Goal: Task Accomplishment & Management: Manage account settings

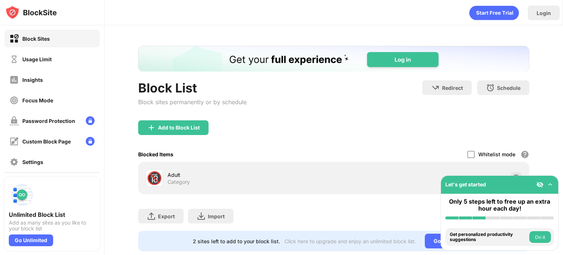
click at [56, 48] on div "Block Sites Usage Limit Insights Focus Mode Password Protection Custom Block Pa…" at bounding box center [52, 110] width 104 height 170
click at [46, 55] on div "Usage Limit" at bounding box center [31, 59] width 42 height 9
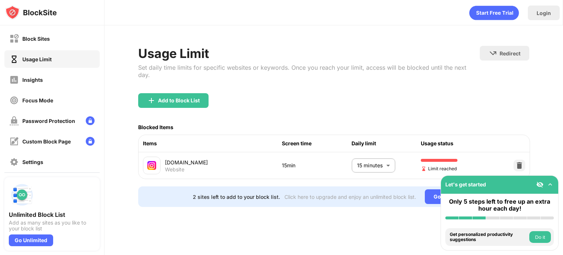
click at [41, 58] on div "Usage Limit" at bounding box center [36, 59] width 29 height 6
click at [368, 150] on body "Block Sites Usage Limit Insights Focus Mode Password Protection Custom Block Pa…" at bounding box center [281, 127] width 563 height 255
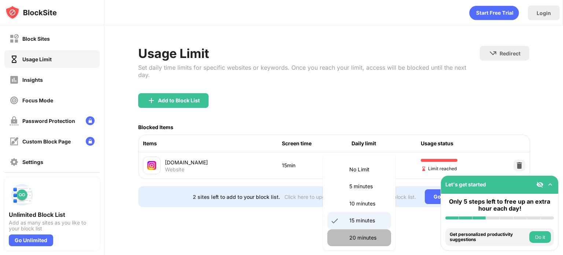
click at [364, 237] on p "20 minutes" at bounding box center [368, 238] width 37 height 8
type input "**"
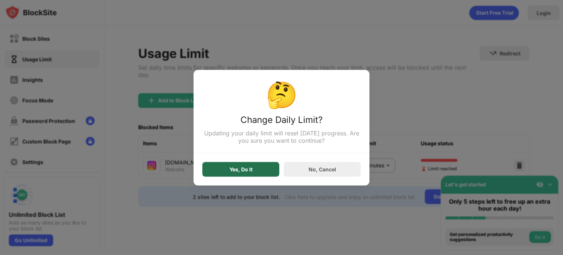
click at [244, 174] on div "Yes, Do It" at bounding box center [240, 169] width 77 height 15
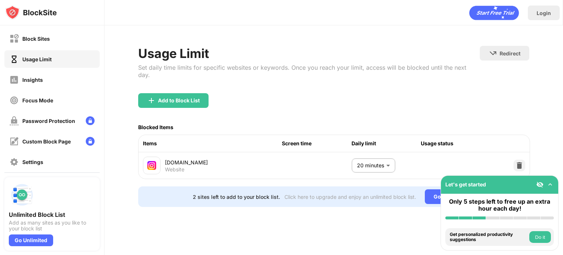
click at [190, 120] on div "Blocked Items" at bounding box center [333, 127] width 391 height 15
